Goal: Register for event/course

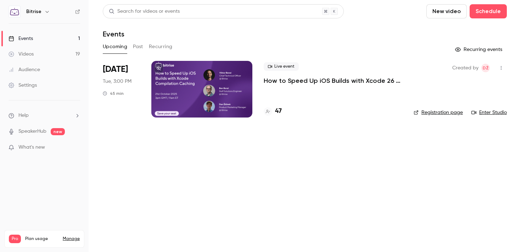
click at [304, 81] on p "How to Speed Up iOS Builds with Xcode 26 Compilation Caching" at bounding box center [332, 80] width 138 height 8
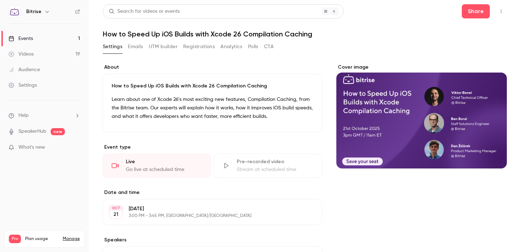
click at [211, 47] on button "Registrations" at bounding box center [199, 46] width 32 height 11
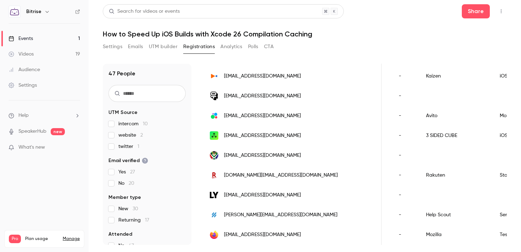
scroll to position [226, 0]
